Goal: Transaction & Acquisition: Download file/media

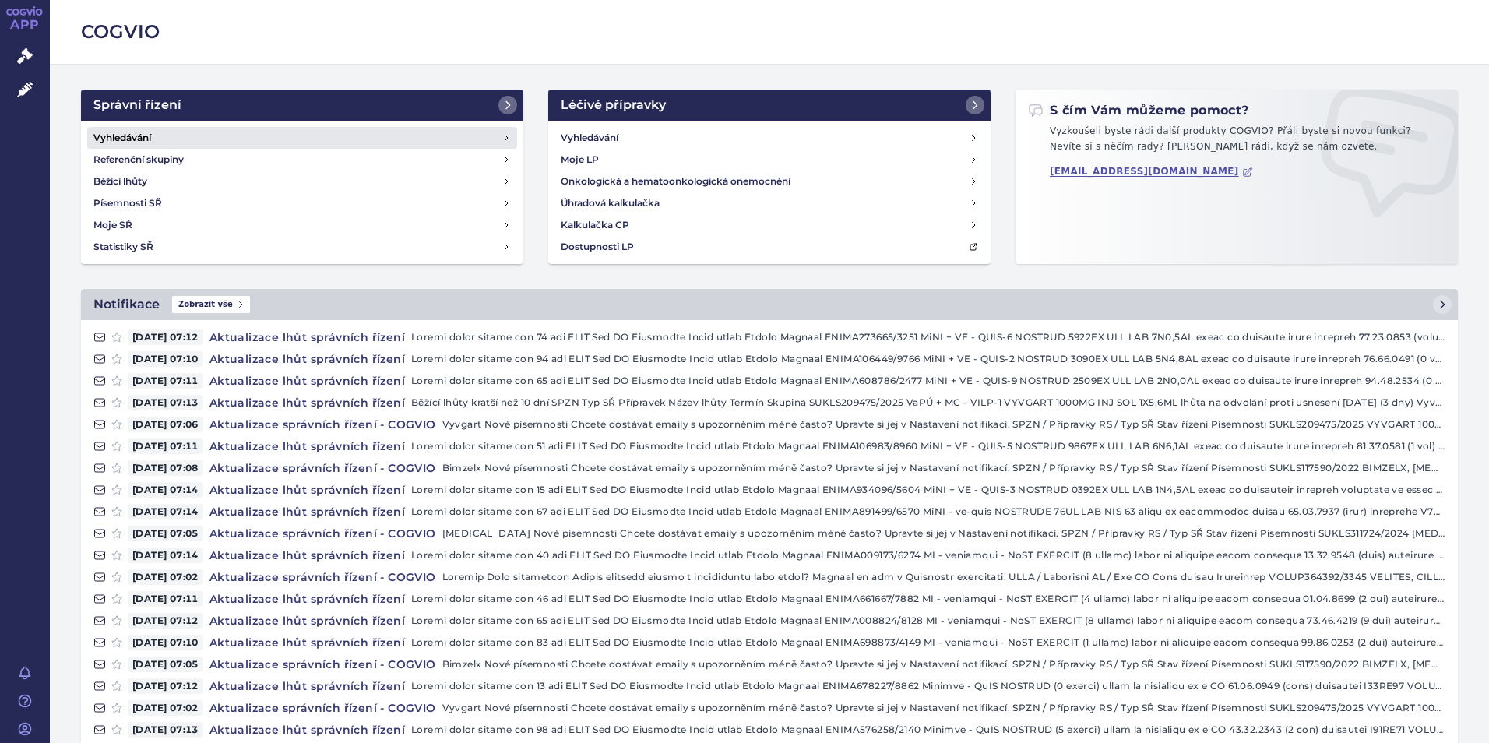
click at [128, 139] on h4 "Vyhledávání" at bounding box center [122, 138] width 58 height 16
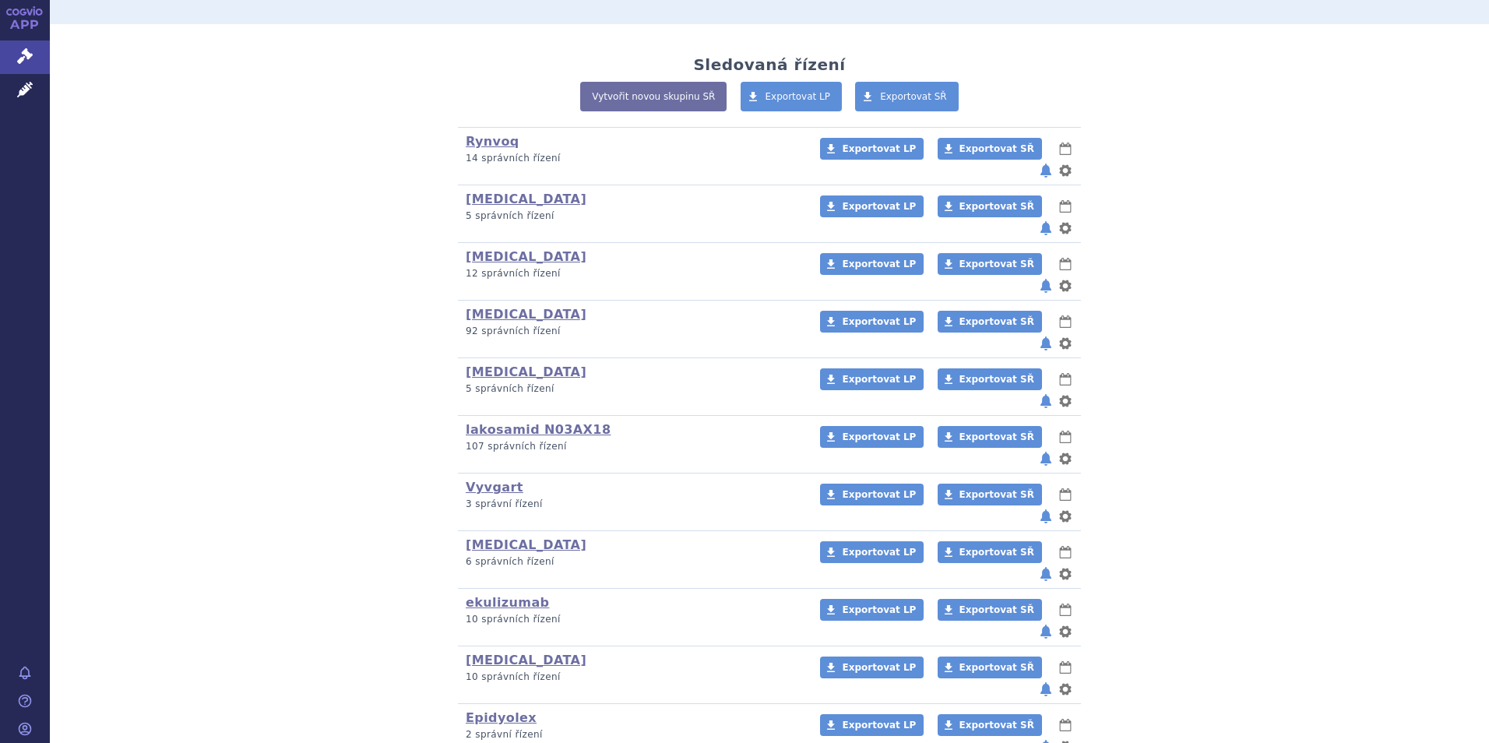
scroll to position [311, 0]
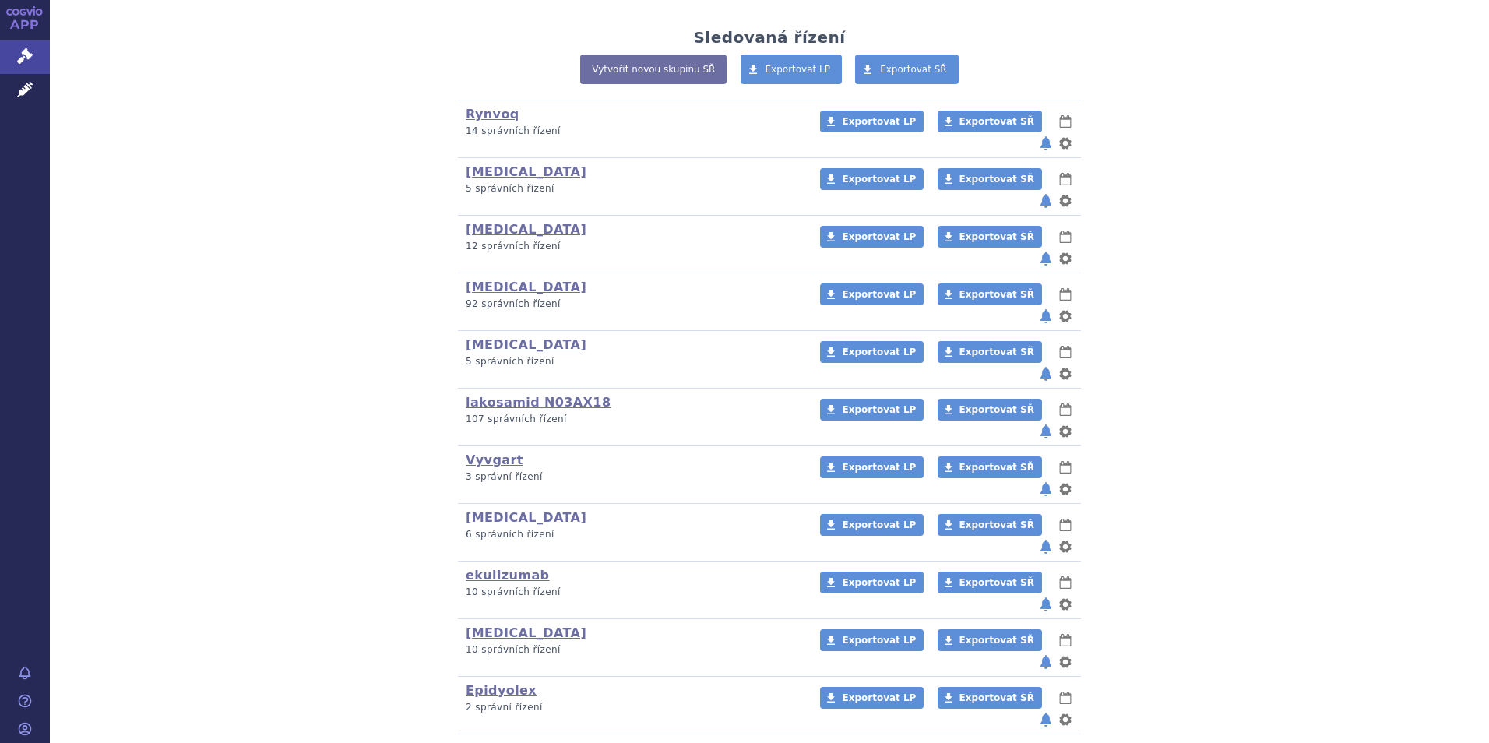
click at [496, 741] on link "[MEDICAL_DATA]" at bounding box center [526, 748] width 121 height 15
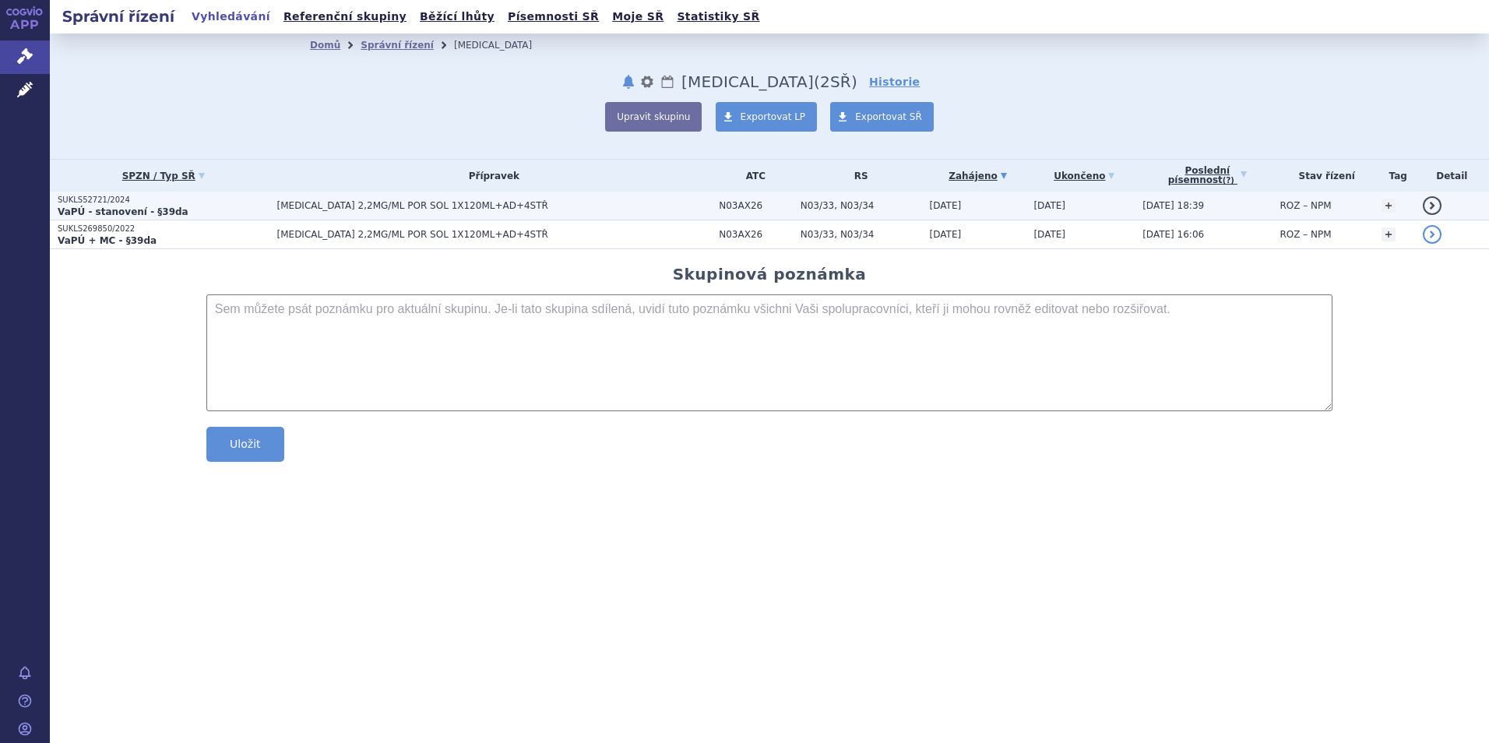
click at [93, 209] on strong "VaPÚ - stanovení - §39da" at bounding box center [123, 211] width 131 height 11
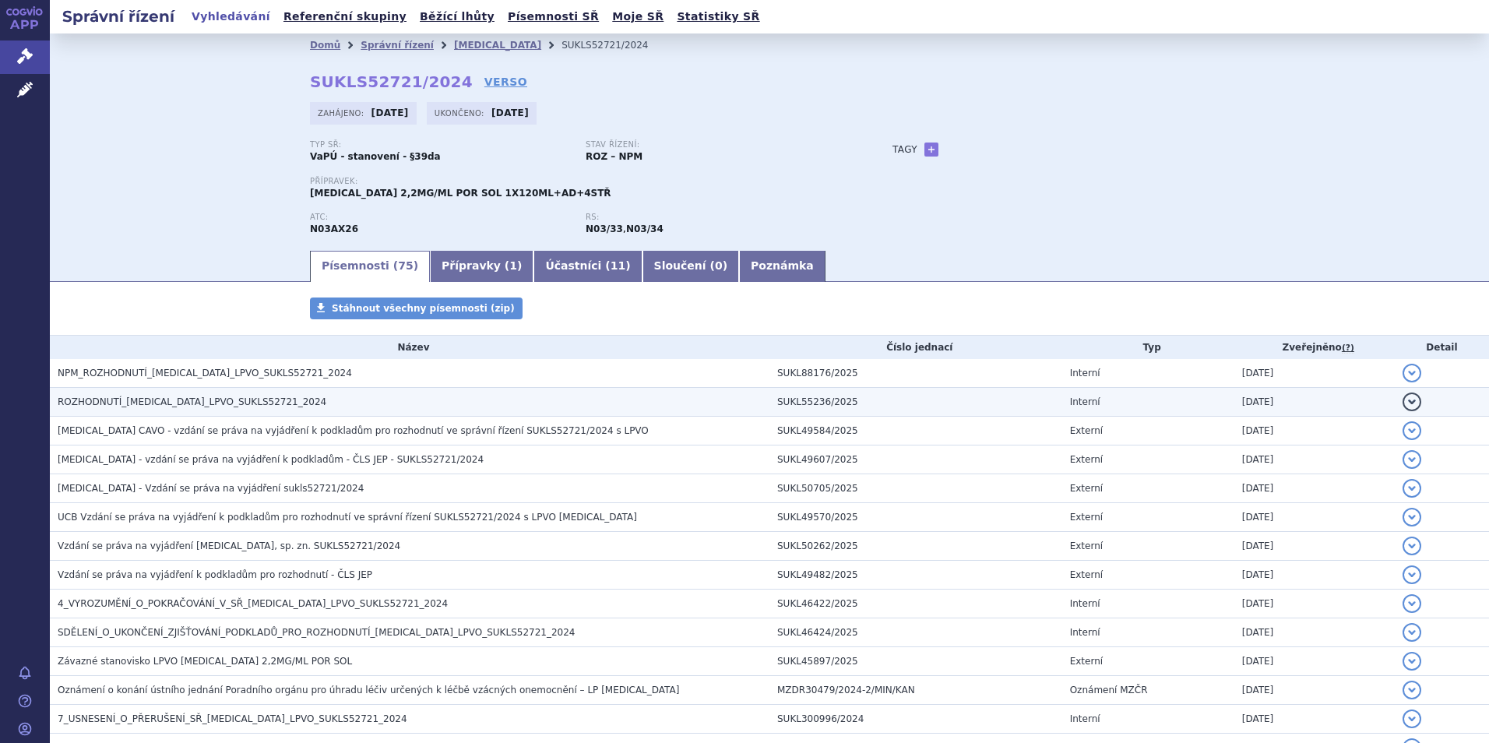
click at [146, 398] on span "ROZHODNUTÍ_[MEDICAL_DATA]_LPVO_SUKLS52721_2024" at bounding box center [192, 401] width 269 height 11
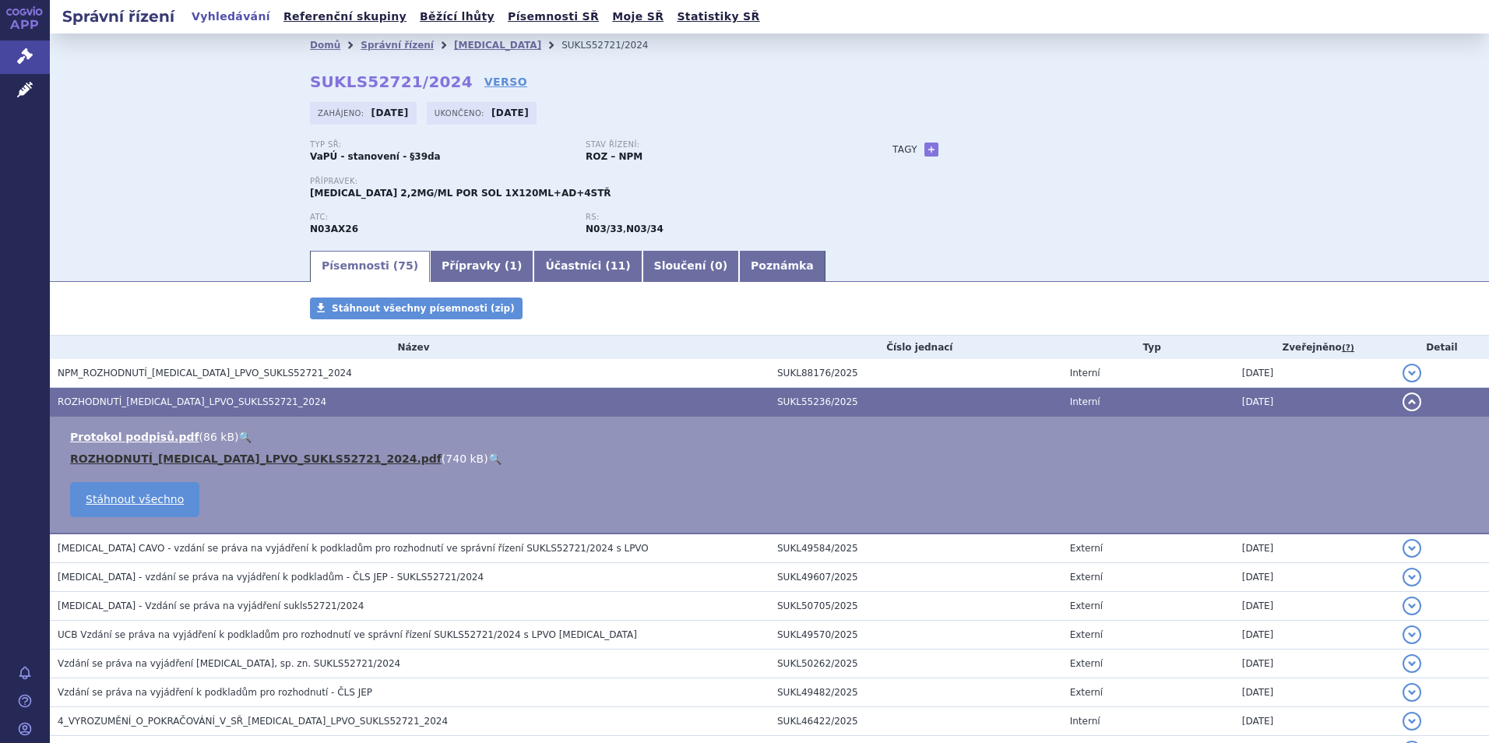
click at [193, 459] on link "ROZHODNUTÍ_[MEDICAL_DATA]_LPVO_SUKLS52721_2024.pdf" at bounding box center [255, 458] width 371 height 12
